Goal: Information Seeking & Learning: Find specific fact

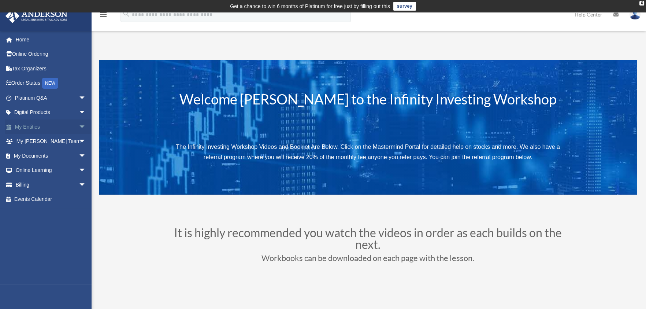
click at [37, 129] on link "My Entities arrow_drop_down" at bounding box center [51, 126] width 92 height 15
click at [79, 126] on span "arrow_drop_down" at bounding box center [86, 126] width 15 height 15
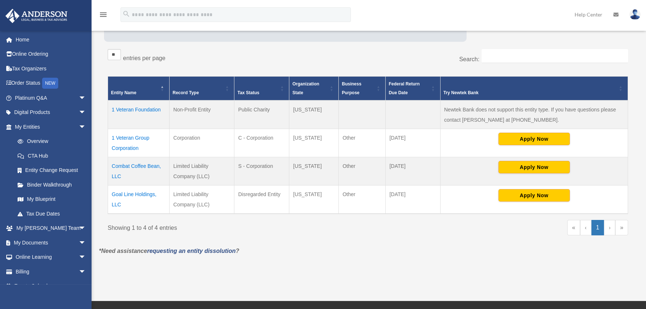
scroll to position [129, 0]
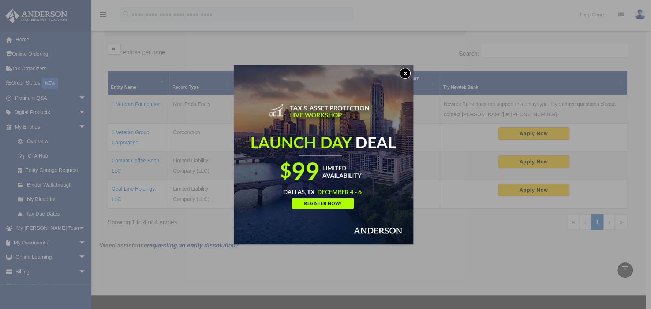
click at [409, 72] on button "x" at bounding box center [405, 73] width 11 height 11
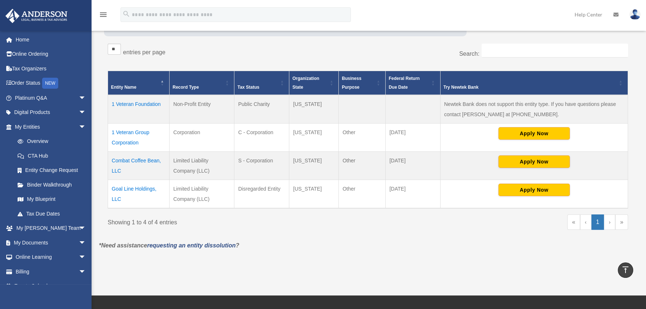
click at [146, 160] on td "Combat Coffee Bean, LLC" at bounding box center [138, 165] width 61 height 28
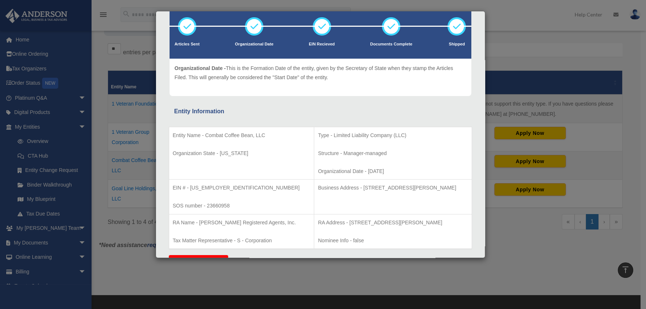
scroll to position [61, 0]
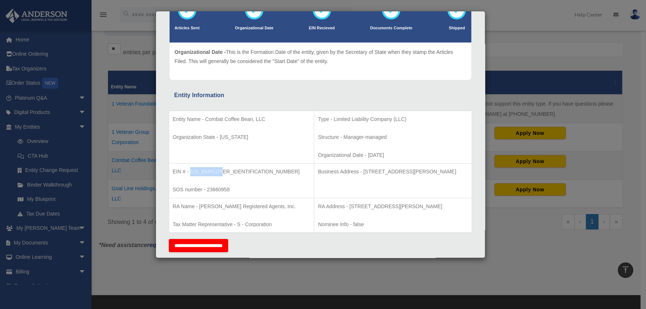
drag, startPoint x: 225, startPoint y: 171, endPoint x: 193, endPoint y: 172, distance: 32.3
click at [191, 172] on p "EIN # - 99-2292290" at bounding box center [242, 171] width 138 height 9
copy p "99-2292290"
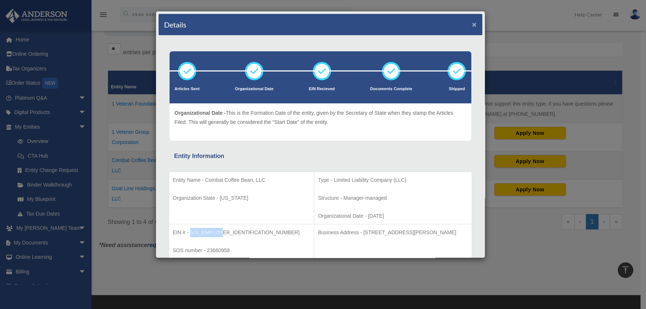
click at [472, 23] on button "×" at bounding box center [474, 24] width 5 height 8
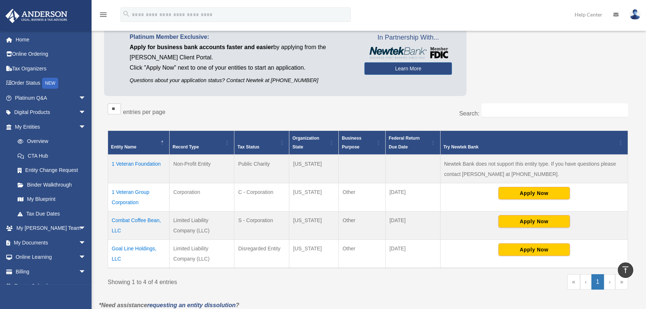
scroll to position [69, 0]
